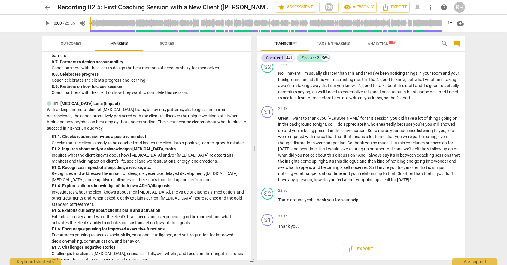
scroll to position [890, 0]
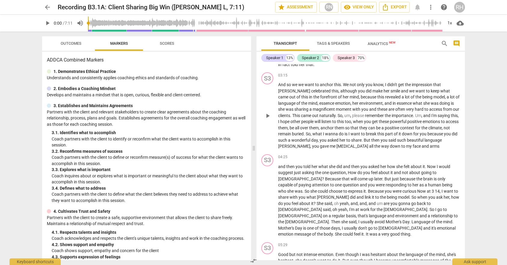
scroll to position [316, 0]
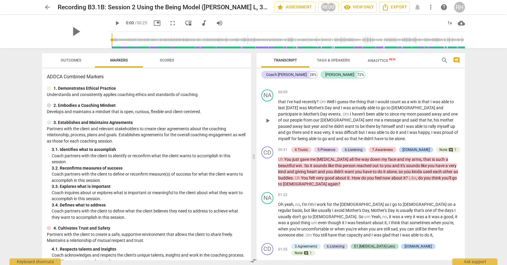
scroll to position [87, 0]
